Goal: Use online tool/utility

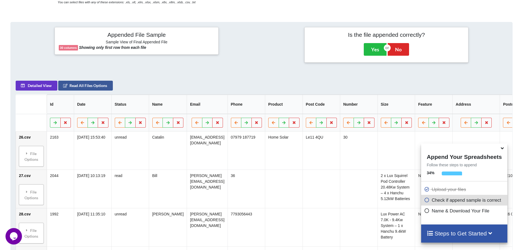
scroll to position [224, 0]
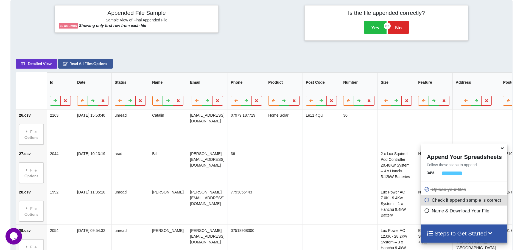
click at [503, 150] on icon at bounding box center [503, 147] width 6 height 5
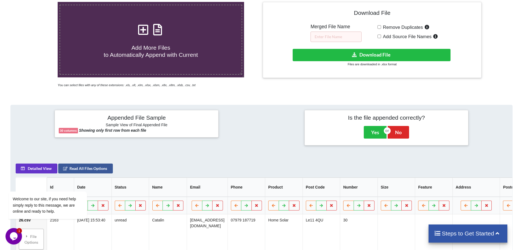
scroll to position [0, 0]
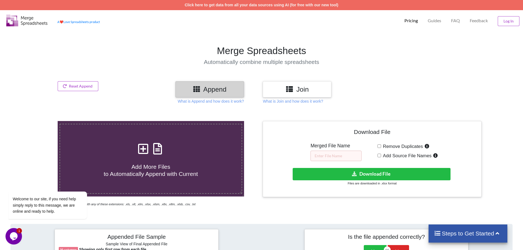
click at [379, 146] on input "Remove Duplicates" at bounding box center [380, 147] width 4 height 4
checkbox input "true"
click at [369, 176] on button "Download File" at bounding box center [372, 174] width 158 height 12
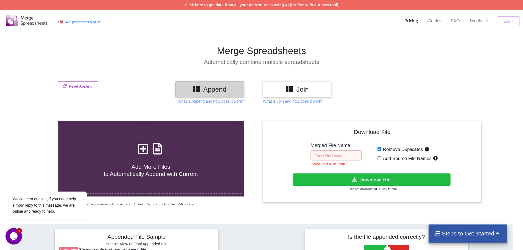
click at [336, 156] on input "text" at bounding box center [336, 156] width 51 height 10
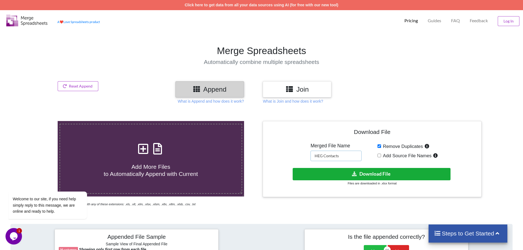
type input "HEG Contacts"
click at [376, 174] on button "Download File" at bounding box center [372, 174] width 158 height 12
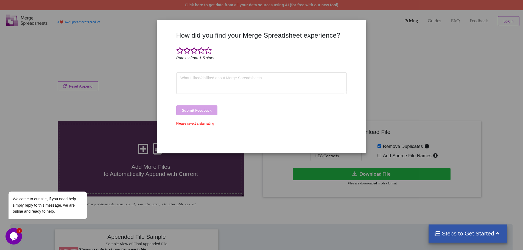
click at [438, 65] on div "How did you find your Merge Spreadsheet experience? Rate us from 1-5 stars Subm…" at bounding box center [261, 125] width 523 height 250
click at [281, 39] on h3 "How did you find your Merge Spreadsheet experience?" at bounding box center [261, 35] width 171 height 8
click at [209, 52] on span at bounding box center [208, 51] width 7 height 8
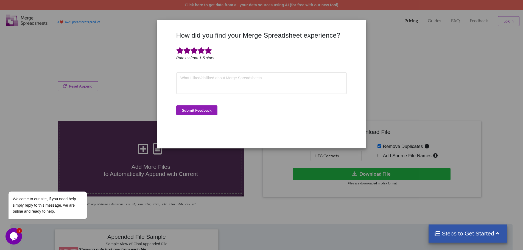
click at [200, 112] on button "Submit Feedback" at bounding box center [196, 111] width 41 height 10
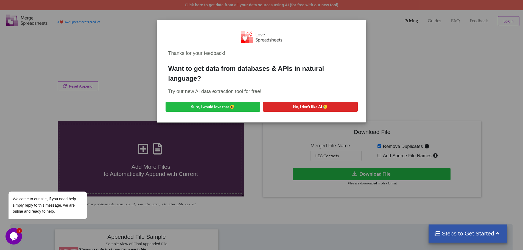
click at [420, 54] on div "Thanks for your feedback! Want to get data from databases & APIs in natural lan…" at bounding box center [261, 125] width 523 height 250
click at [200, 107] on button "Sure, I would love that 😀" at bounding box center [213, 107] width 95 height 10
